Goal: Information Seeking & Learning: Learn about a topic

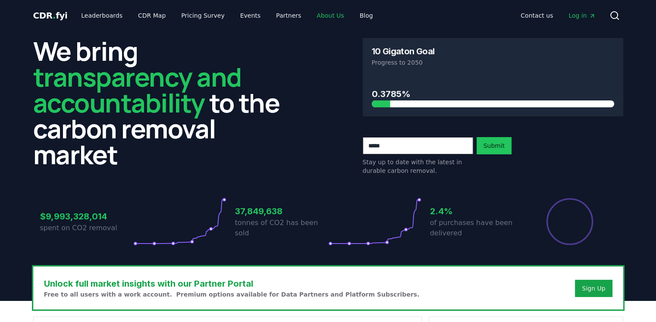
click at [310, 14] on link "About Us" at bounding box center [330, 16] width 41 height 16
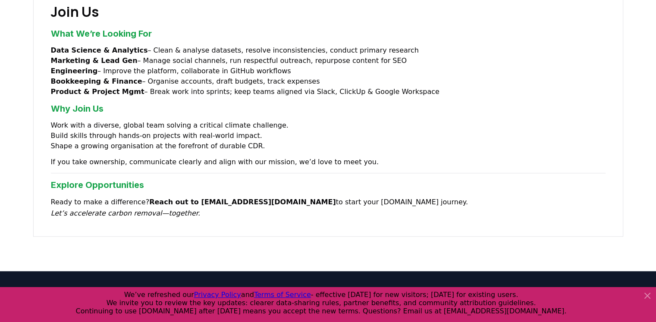
scroll to position [744, 0]
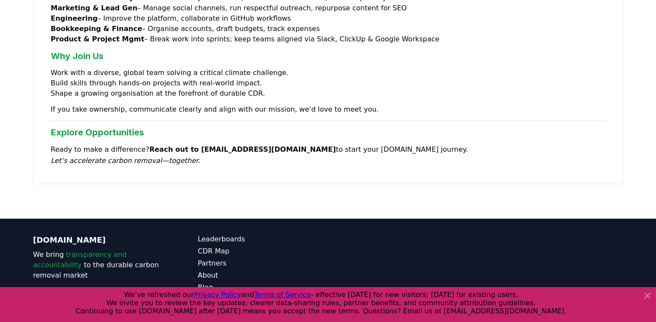
click at [646, 295] on icon at bounding box center [647, 295] width 5 height 5
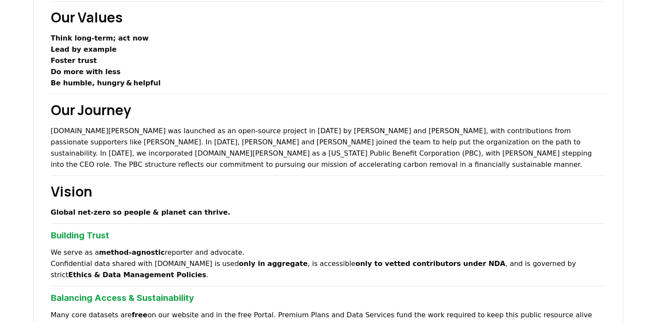
scroll to position [0, 0]
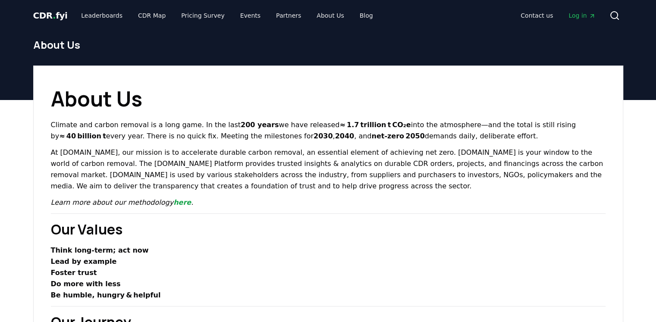
click at [44, 16] on span "CDR . fyi" at bounding box center [50, 15] width 35 height 10
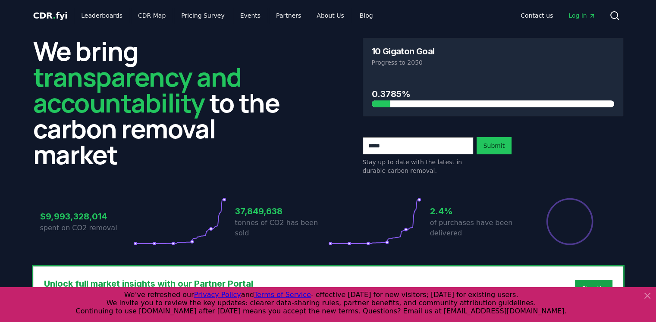
click at [94, 218] on h3 "$9,993,328,014" at bounding box center [86, 216] width 93 height 13
click at [648, 298] on icon at bounding box center [648, 296] width 10 height 10
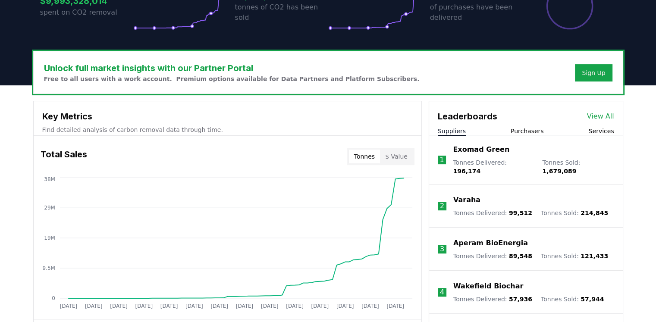
scroll to position [259, 0]
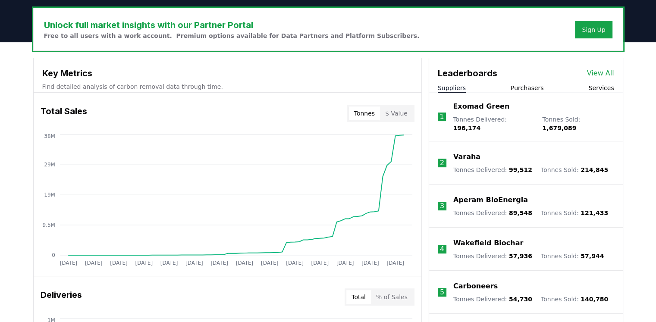
click at [577, 125] on span "1,679,089" at bounding box center [560, 128] width 34 height 7
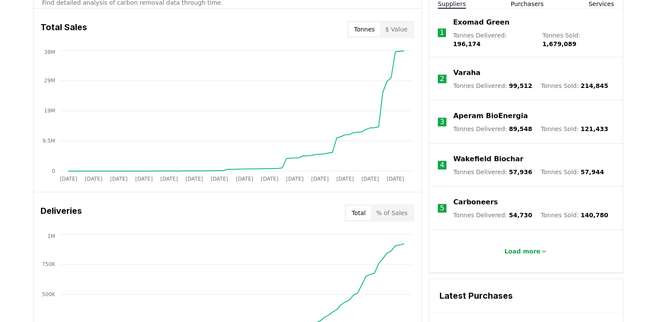
scroll to position [345, 0]
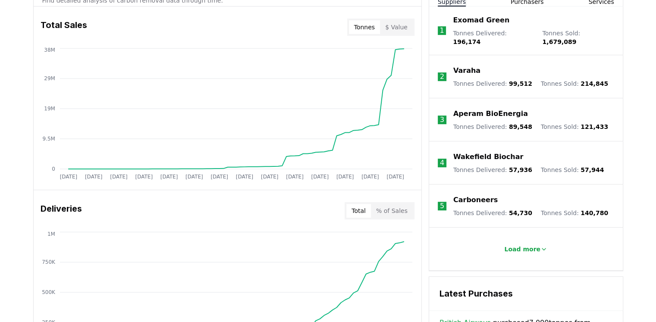
click at [498, 21] on p "Exomad Green" at bounding box center [481, 20] width 57 height 10
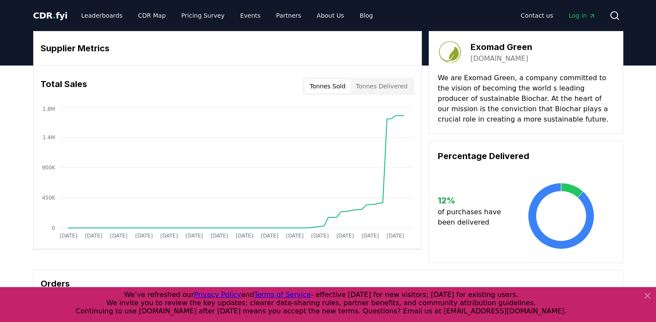
click at [499, 60] on link "[DOMAIN_NAME]" at bounding box center [500, 59] width 58 height 10
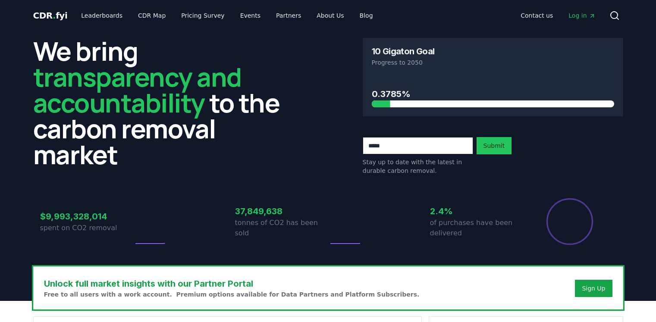
scroll to position [345, 0]
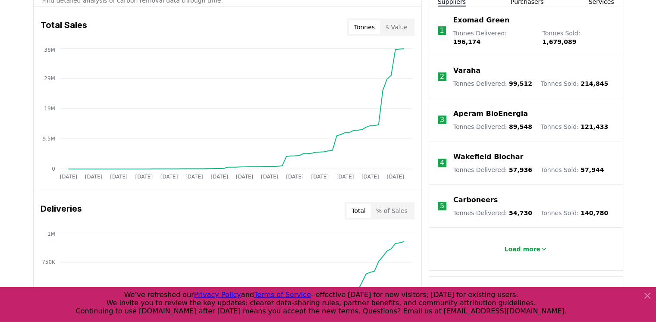
click at [467, 66] on p "Varaha" at bounding box center [467, 71] width 27 height 10
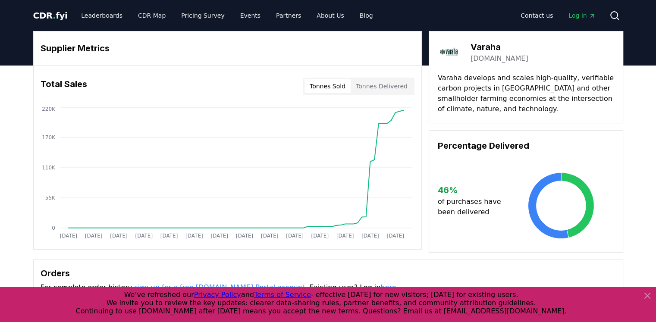
click at [489, 58] on link "[DOMAIN_NAME]" at bounding box center [500, 59] width 58 height 10
